Goal: Navigation & Orientation: Go to known website

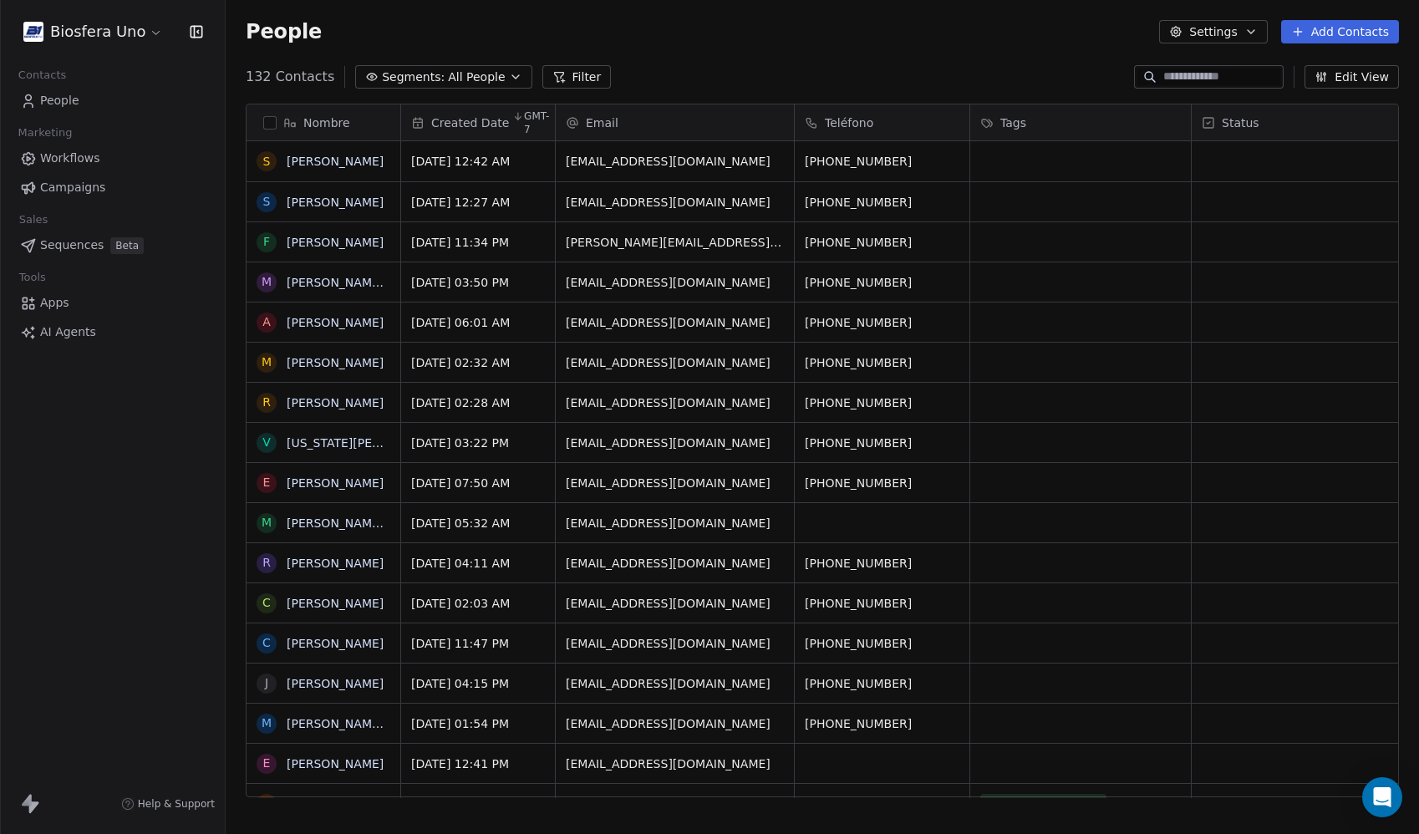
scroll to position [721, 1181]
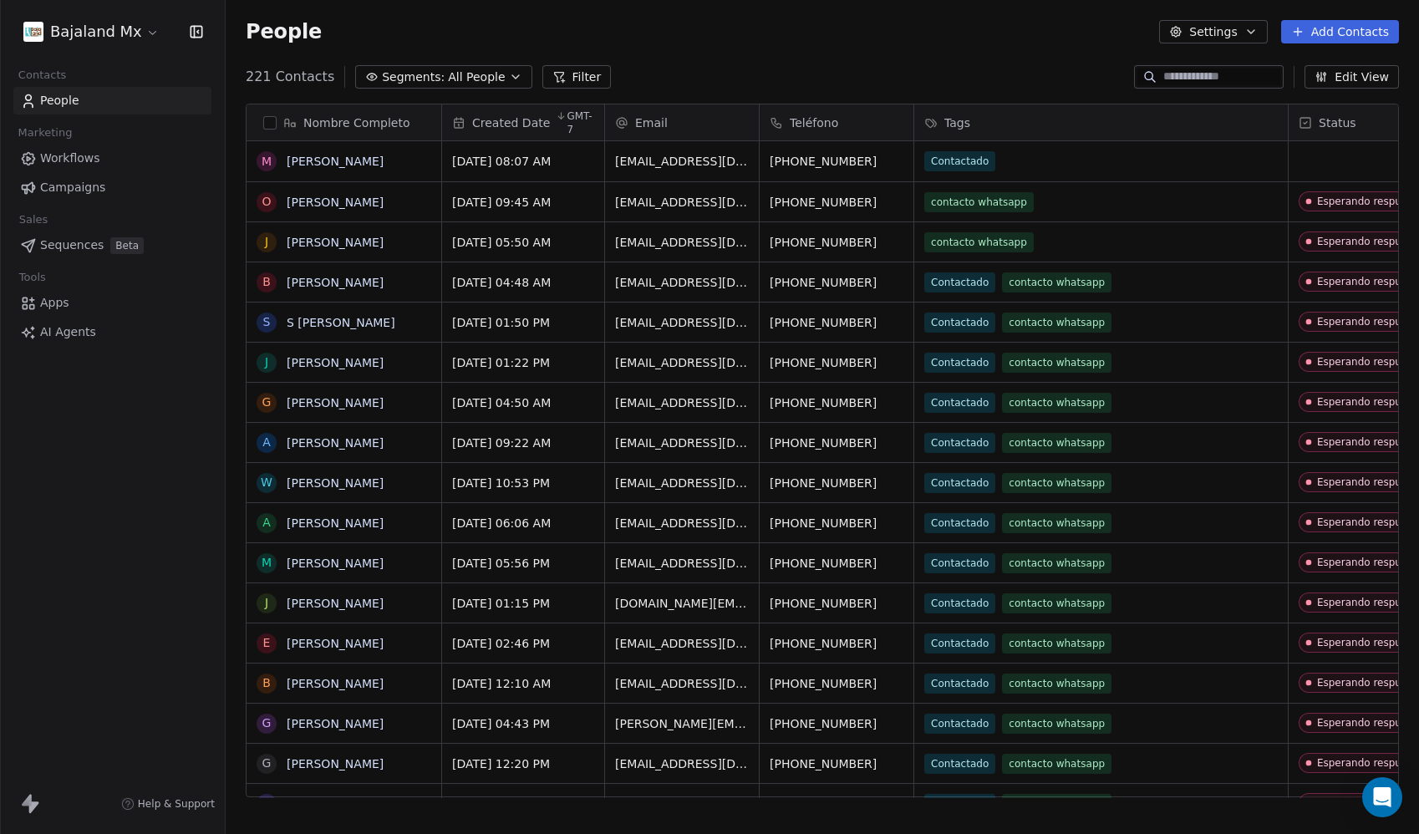
scroll to position [721, 1181]
